Goal: Task Accomplishment & Management: Manage account settings

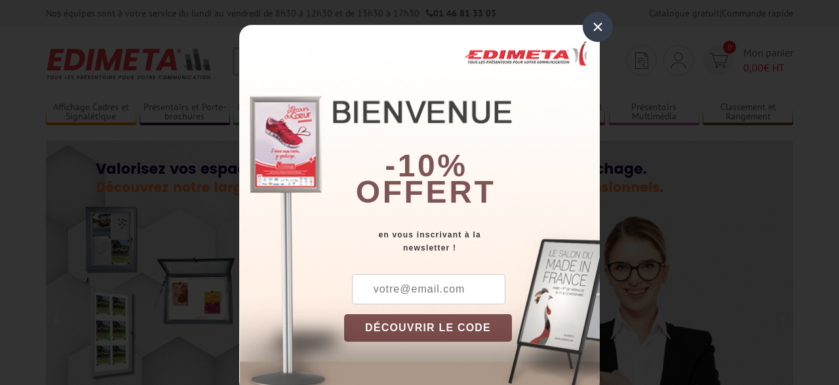
click at [675, 62] on div "× -10% offert en vous inscrivant à la newsletter ! DÉCOUVRIR LE CODE Copier le …" at bounding box center [419, 192] width 839 height 385
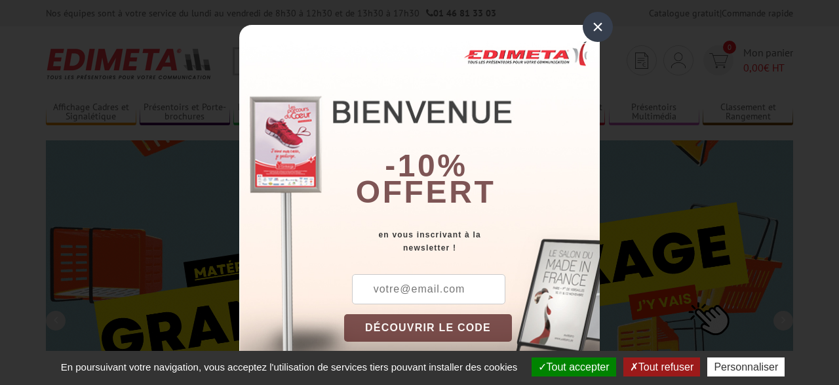
click at [599, 28] on div "×" at bounding box center [597, 27] width 30 height 30
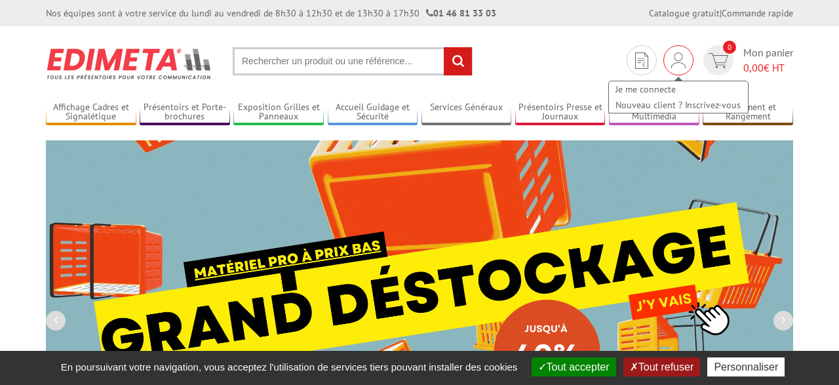
click at [683, 64] on img at bounding box center [678, 60] width 14 height 16
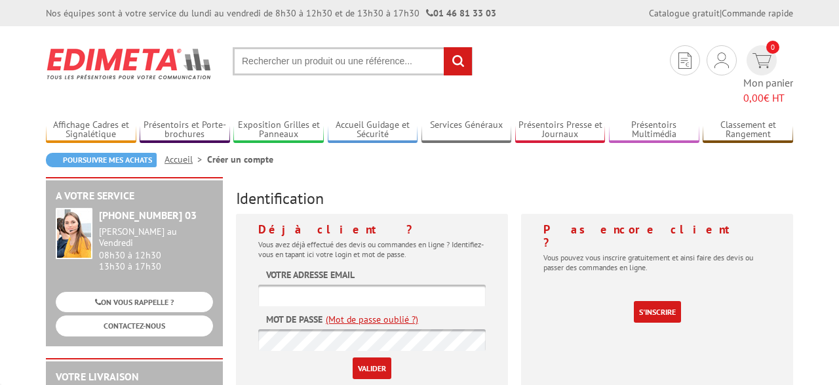
click at [295, 284] on input "text" at bounding box center [371, 295] width 227 height 22
type input "[EMAIL_ADDRESS][DOMAIN_NAME]"
click at [377, 357] on input "Valider" at bounding box center [371, 368] width 39 height 22
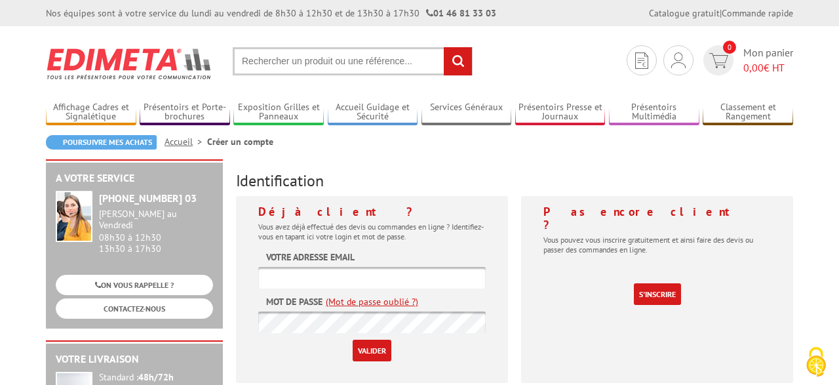
click at [295, 272] on input "text" at bounding box center [371, 278] width 227 height 22
type input "s.martot@orange.fr"
click at [369, 346] on input "Valider" at bounding box center [371, 350] width 39 height 22
click at [402, 300] on link "(Mot de passe oublié ?)" at bounding box center [372, 301] width 92 height 13
click at [344, 304] on link "(Mot de passe oublié ?)" at bounding box center [372, 301] width 92 height 13
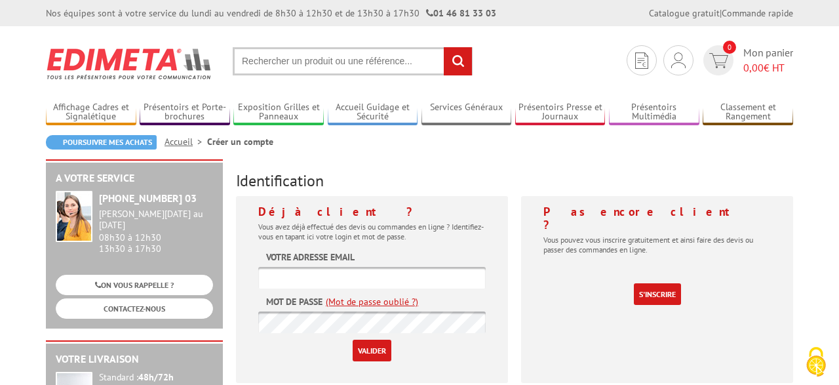
click at [339, 276] on input "text" at bounding box center [371, 278] width 227 height 22
type input "[EMAIL_ADDRESS][DOMAIN_NAME]"
click at [364, 298] on link "(Mot de passe oublié ?)" at bounding box center [372, 301] width 92 height 13
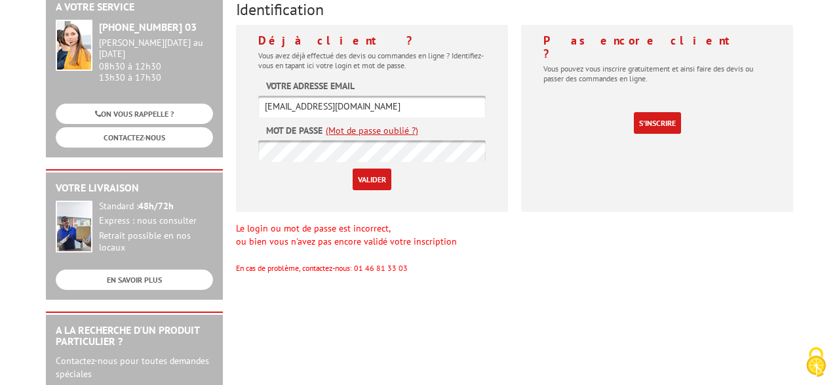
scroll to position [136, 0]
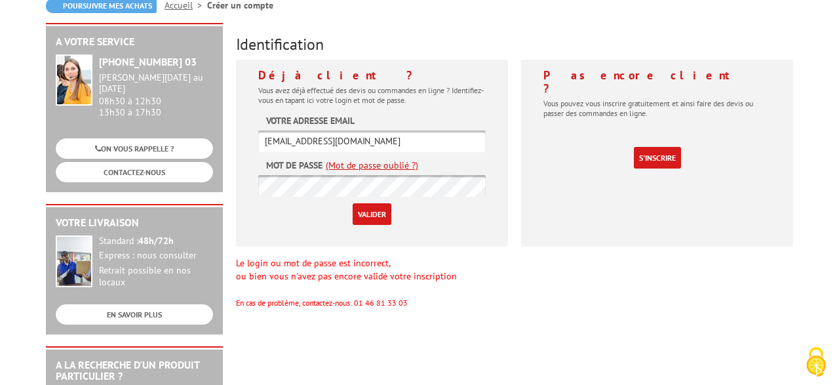
click at [407, 164] on link "(Mot de passe oublié ?)" at bounding box center [372, 165] width 92 height 13
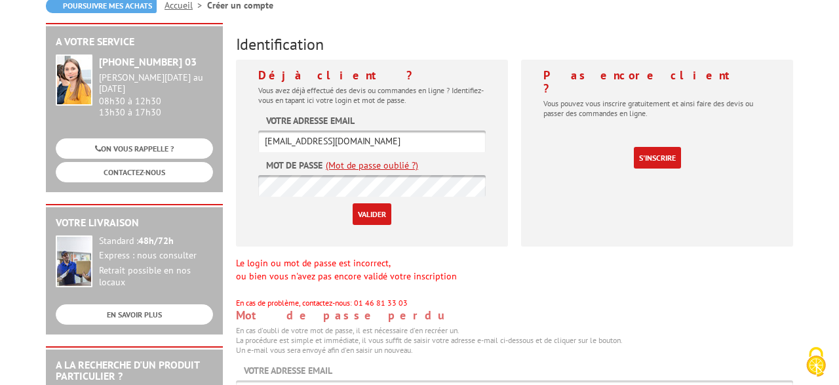
click at [407, 164] on link "(Mot de passe oublié ?)" at bounding box center [372, 165] width 92 height 13
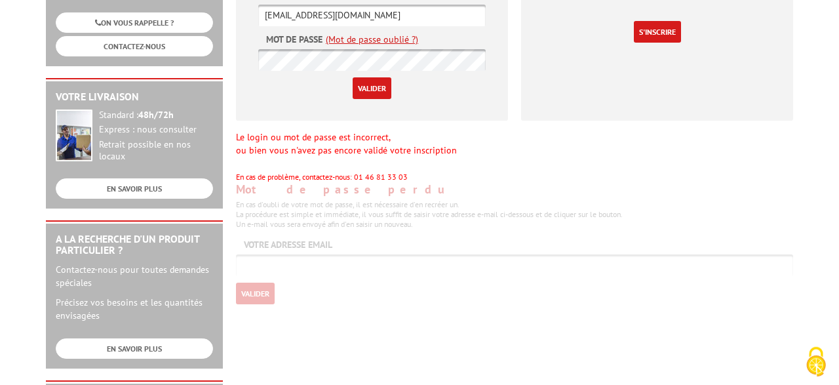
scroll to position [273, 0]
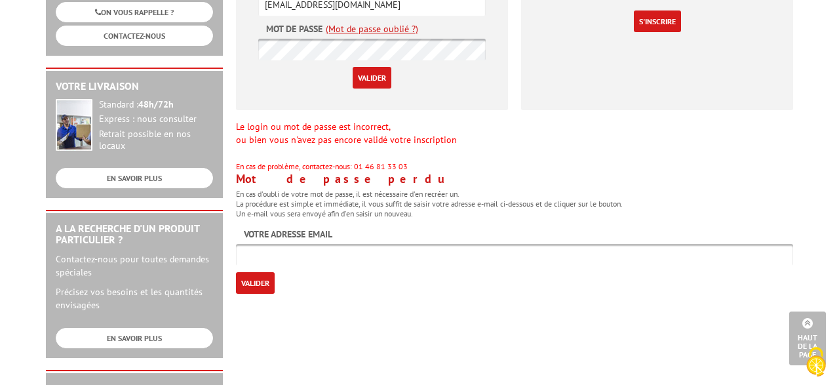
click at [396, 33] on link "(Mot de passe oublié ?)" at bounding box center [372, 28] width 92 height 13
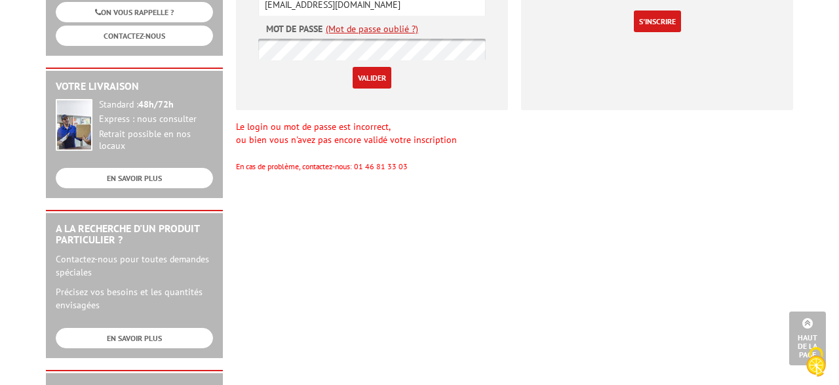
click at [389, 22] on form "Votre adresse email s.martot@orange.fr Mot de passe (Mot de passe oublié ?) Val…" at bounding box center [371, 33] width 227 height 111
click at [388, 27] on link "(Mot de passe oublié ?)" at bounding box center [372, 28] width 92 height 13
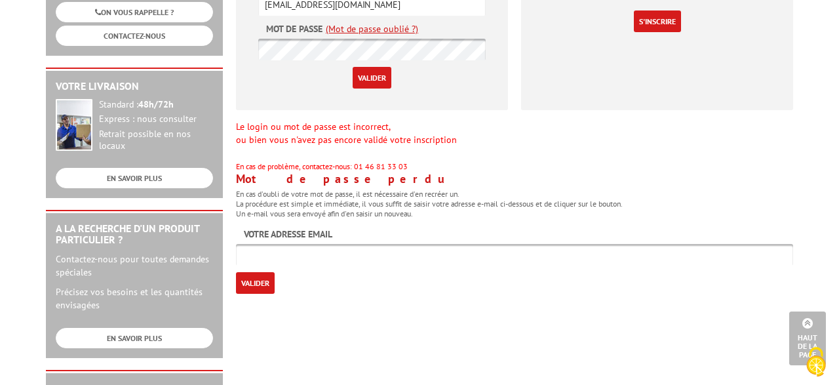
click at [252, 257] on input "text" at bounding box center [514, 255] width 557 height 22
type input "s.martot@orange.fr"
click at [246, 278] on input "Valider" at bounding box center [255, 283] width 39 height 22
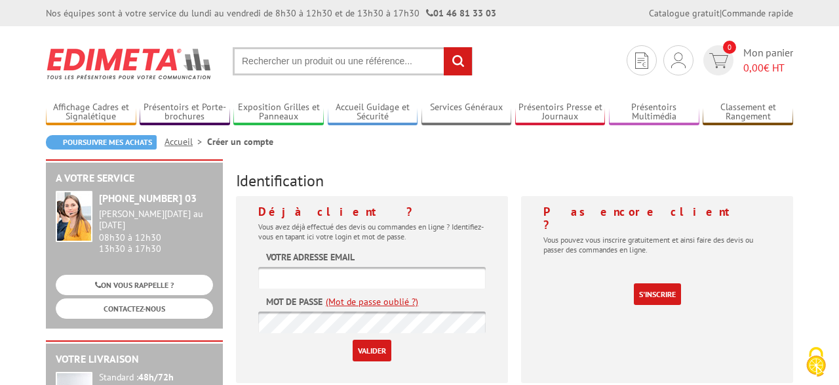
click at [294, 269] on input "text" at bounding box center [371, 278] width 227 height 22
click at [680, 60] on img at bounding box center [678, 60] width 14 height 16
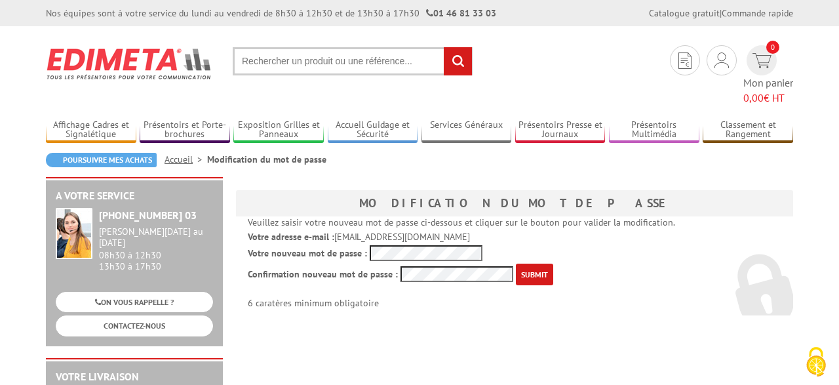
click at [522, 263] on input "submit" at bounding box center [534, 274] width 37 height 22
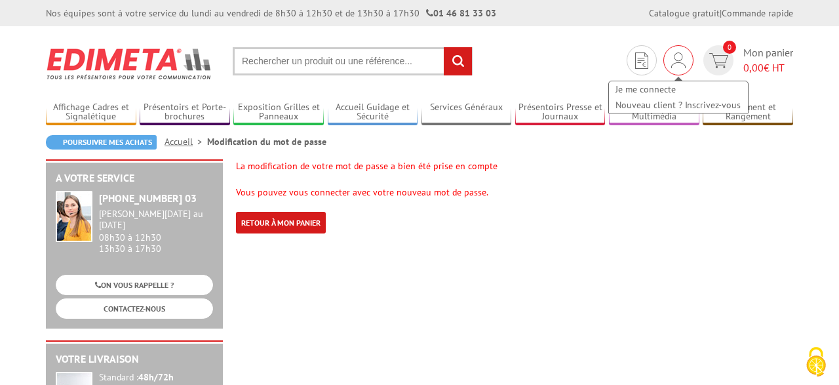
click at [679, 62] on img at bounding box center [678, 60] width 14 height 16
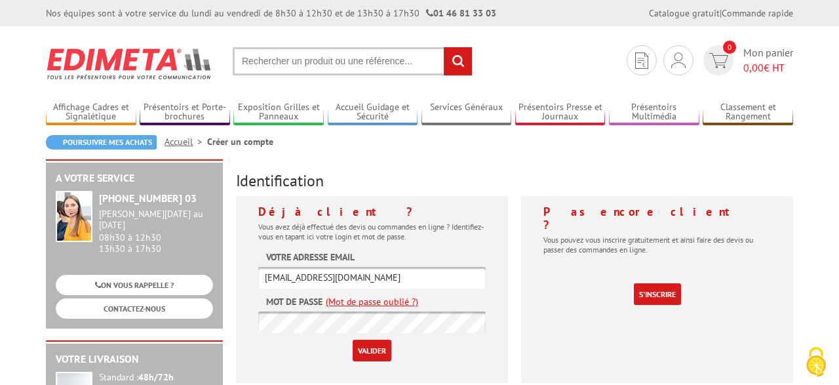
click at [379, 348] on input "Valider" at bounding box center [371, 350] width 39 height 22
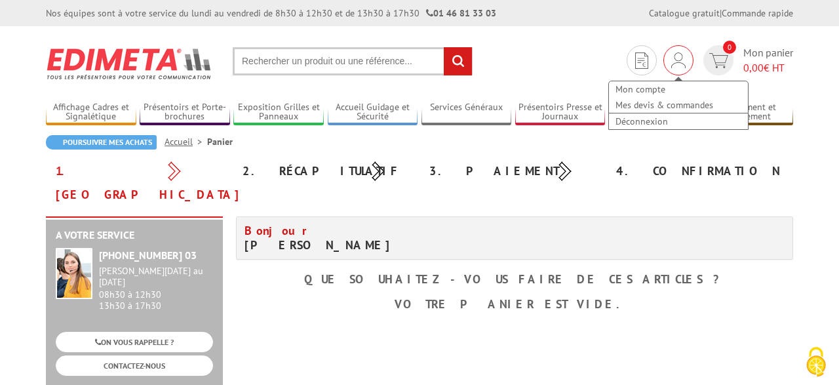
click at [673, 60] on img at bounding box center [678, 60] width 14 height 16
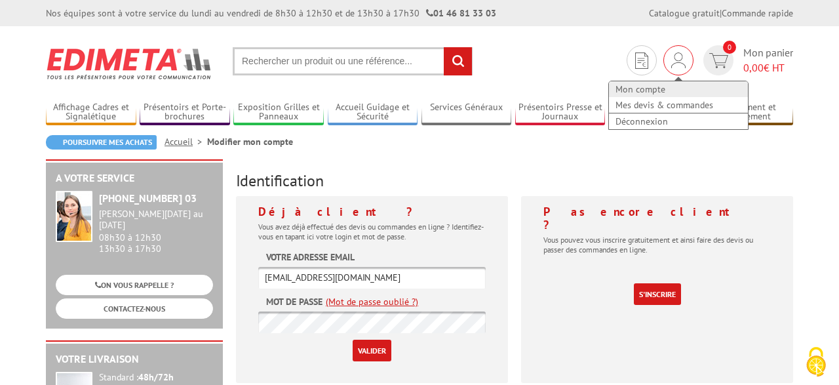
click at [652, 85] on link "Mon compte" at bounding box center [678, 89] width 139 height 16
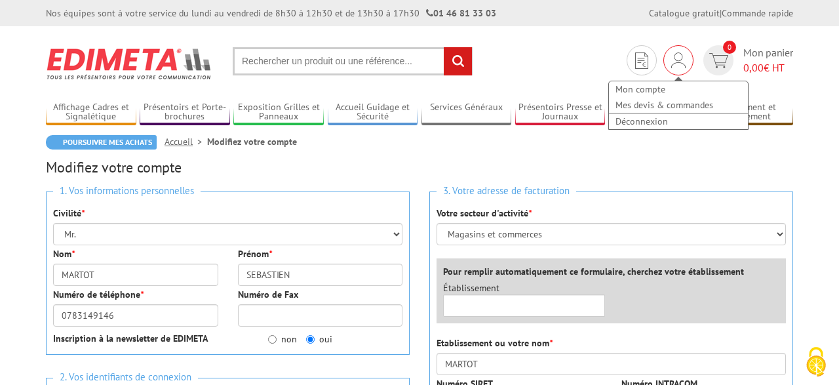
click at [685, 61] on div "Mon compte Mes devis & commandes Déconnexion" at bounding box center [678, 60] width 30 height 30
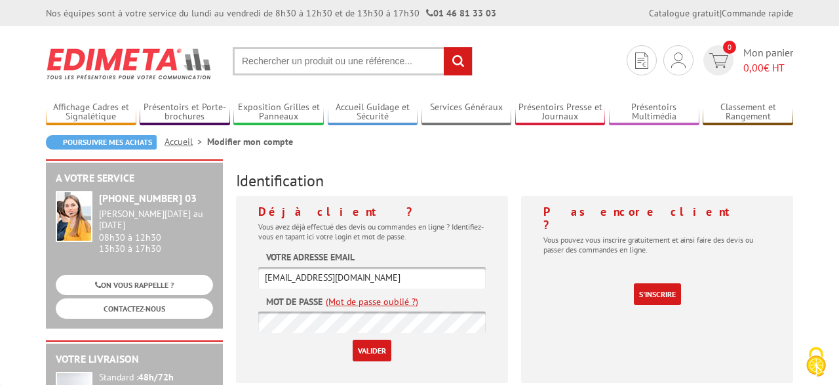
click at [0, 0] on link "Mes devis & commandes" at bounding box center [0, 0] width 0 height 0
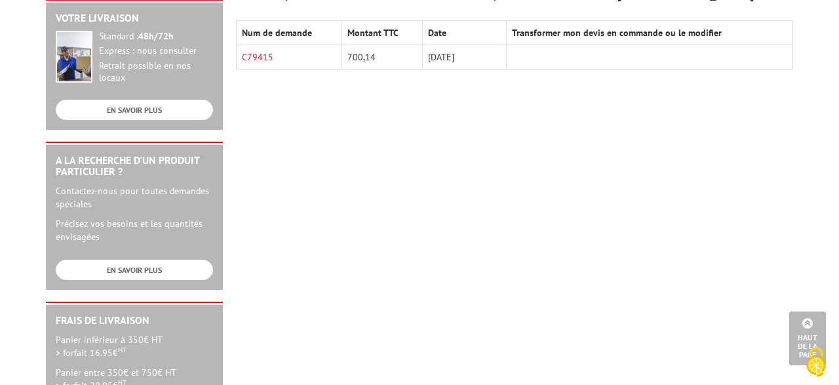
scroll to position [136, 0]
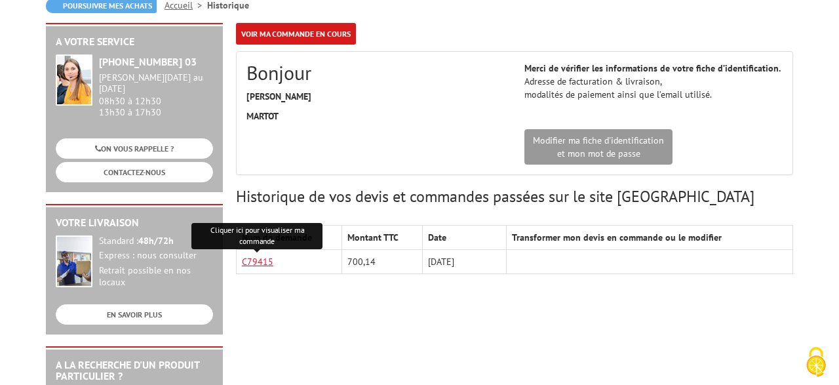
click at [265, 264] on link "C79415" at bounding box center [257, 261] width 31 height 12
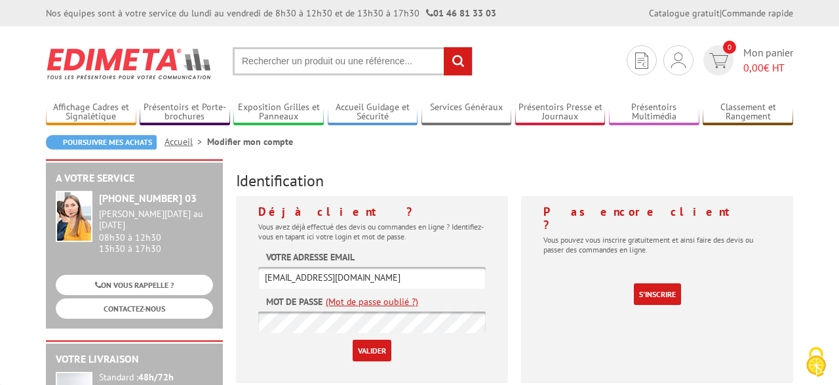
click at [364, 350] on input "Valider" at bounding box center [371, 350] width 39 height 22
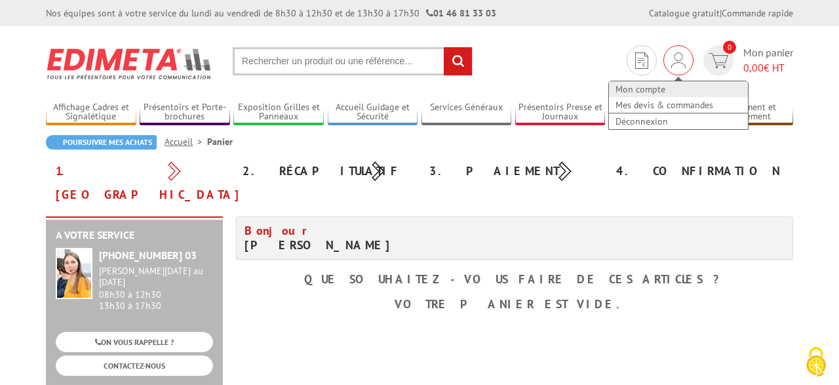
click at [664, 88] on link "Mon compte" at bounding box center [678, 89] width 139 height 16
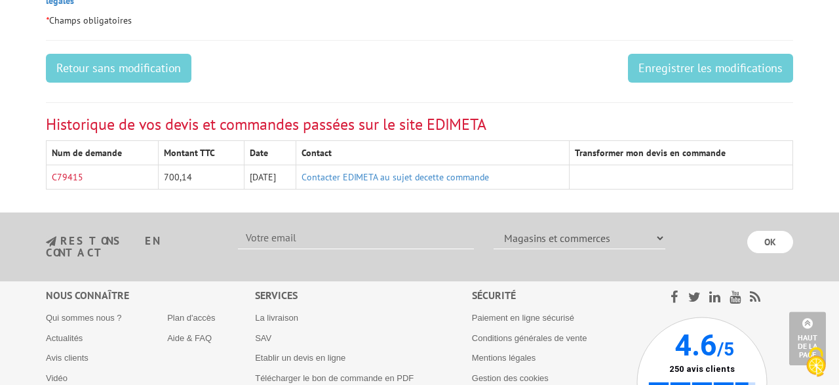
scroll to position [818, 0]
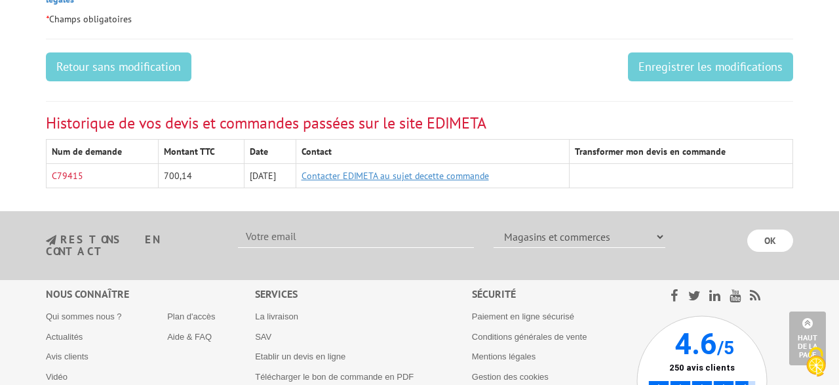
click at [450, 170] on link "Contacter EDIMETA au sujet decette commande" at bounding box center [394, 176] width 187 height 12
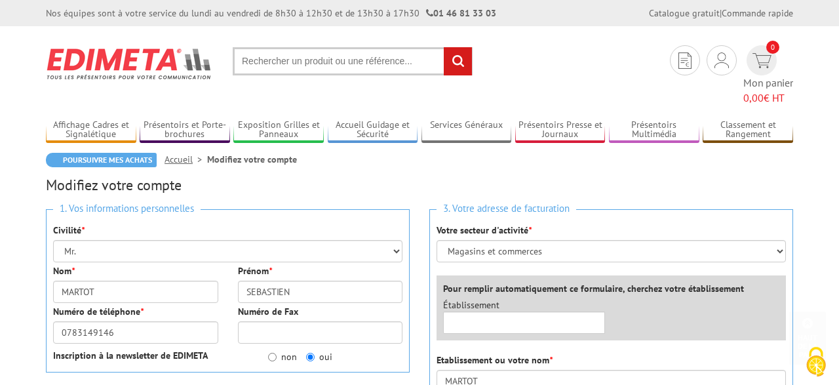
scroll to position [0, 0]
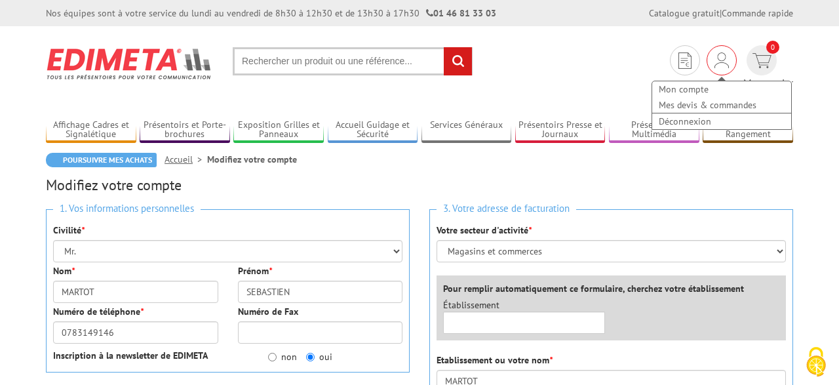
click at [714, 54] on img at bounding box center [721, 60] width 14 height 16
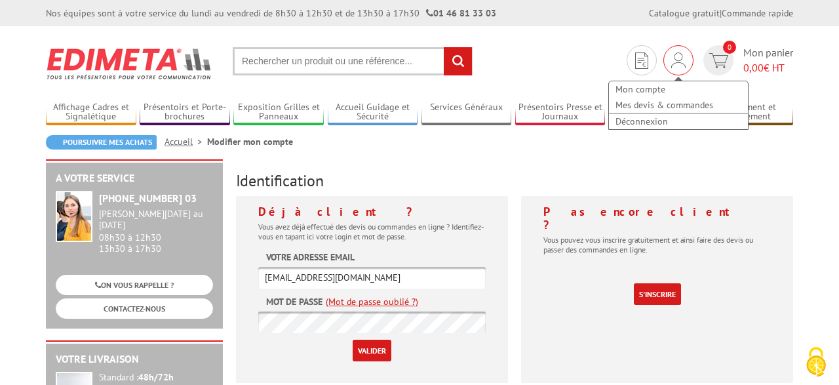
click at [679, 61] on img at bounding box center [678, 60] width 14 height 16
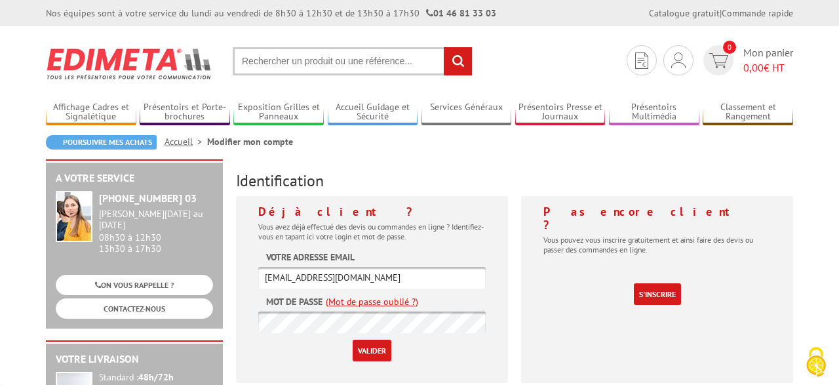
click at [0, 0] on link "Mes devis & commandes" at bounding box center [0, 0] width 0 height 0
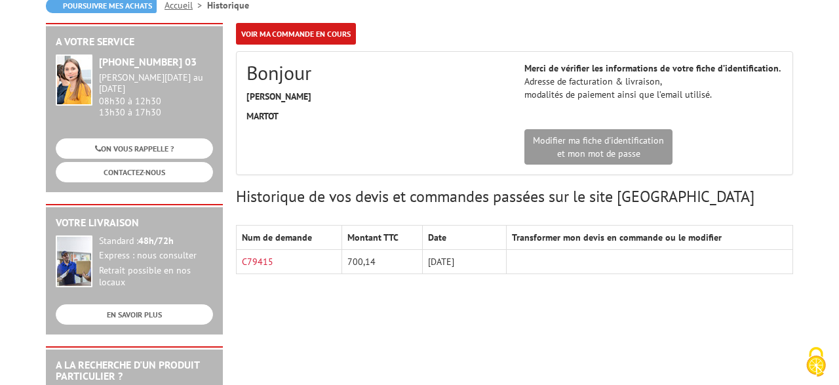
scroll to position [68, 0]
